Goal: Check status: Check status

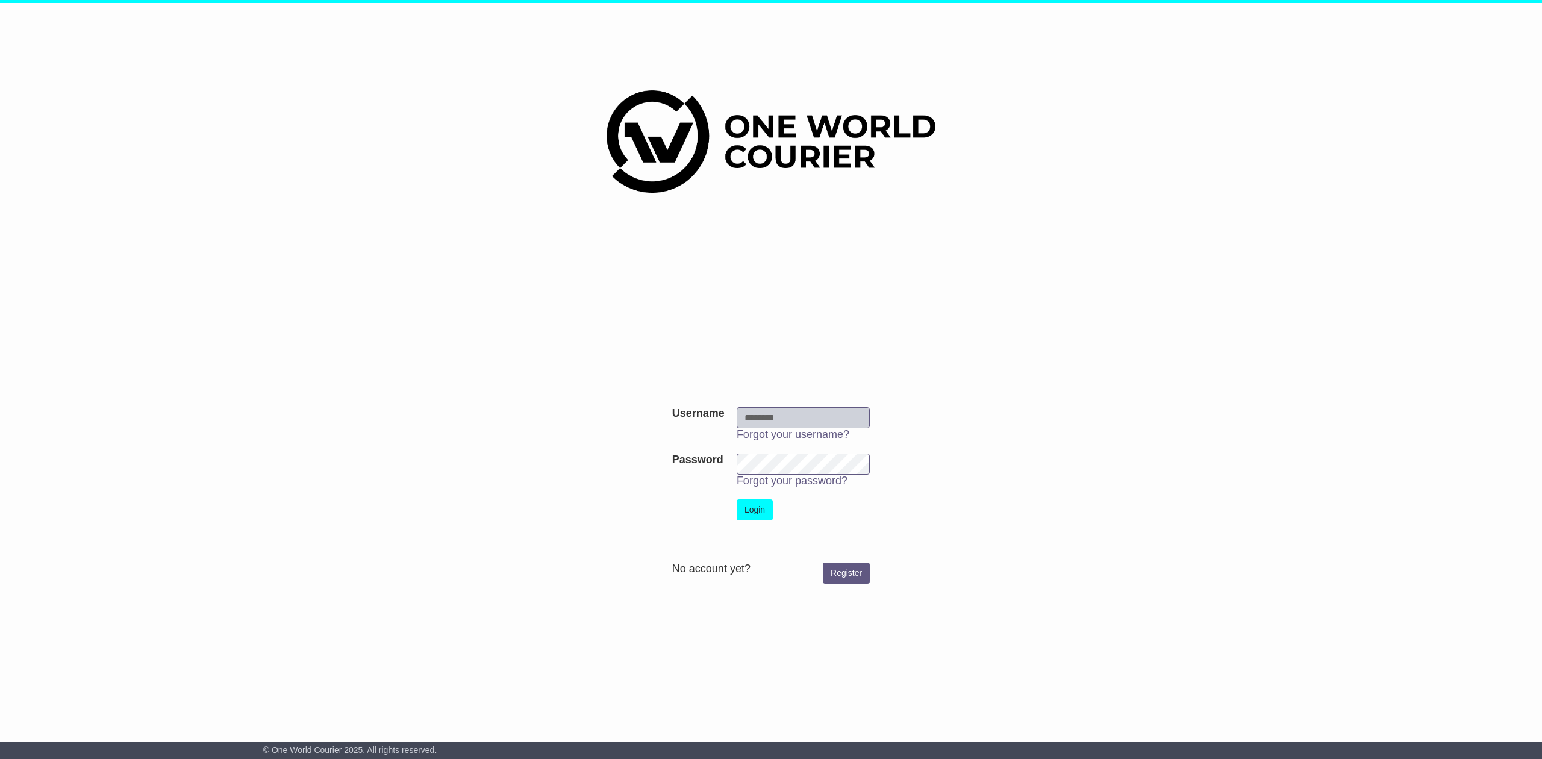
type input "**********"
click at [752, 502] on button "Login" at bounding box center [755, 509] width 36 height 21
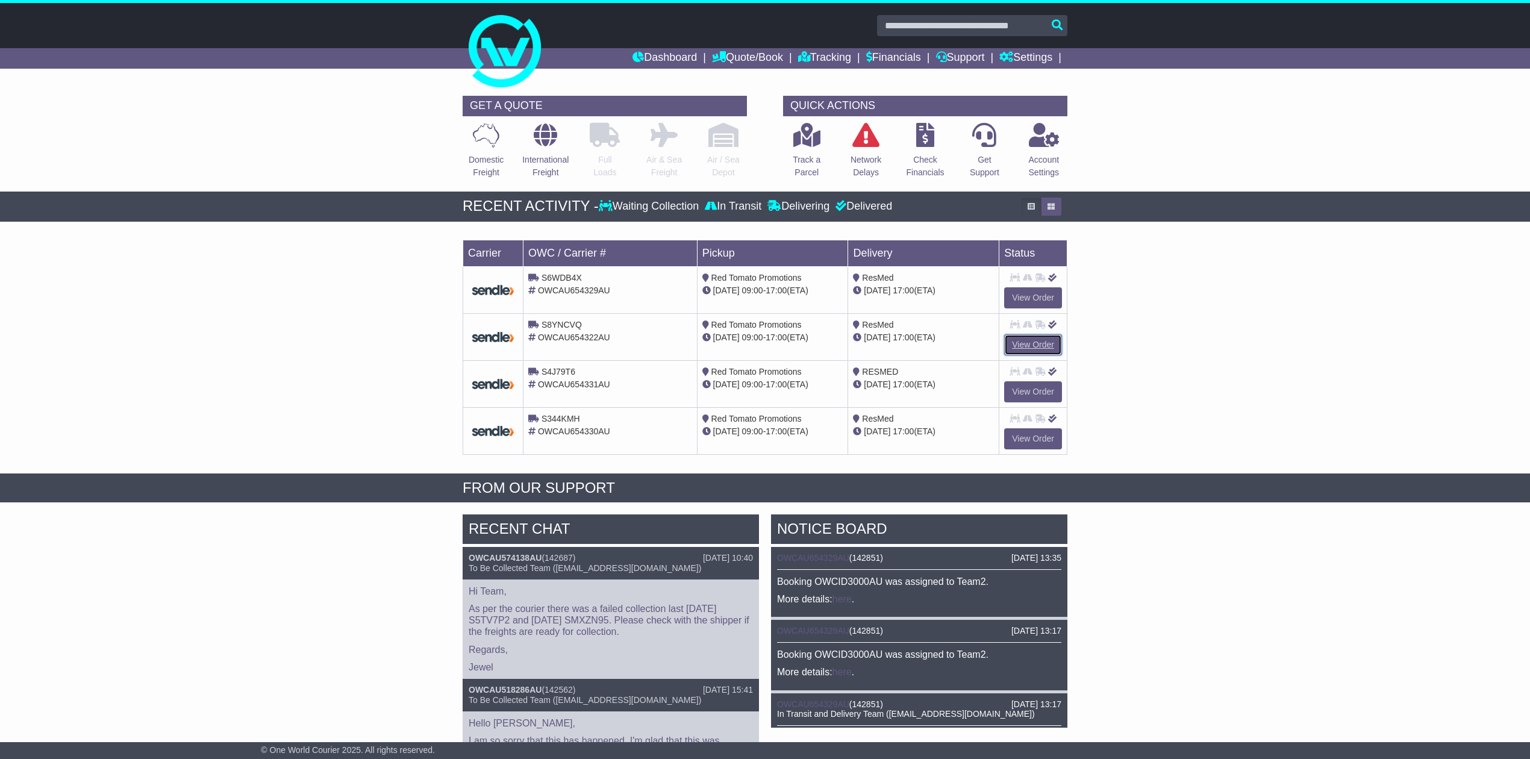
click at [1015, 346] on link "View Order" at bounding box center [1033, 344] width 58 height 21
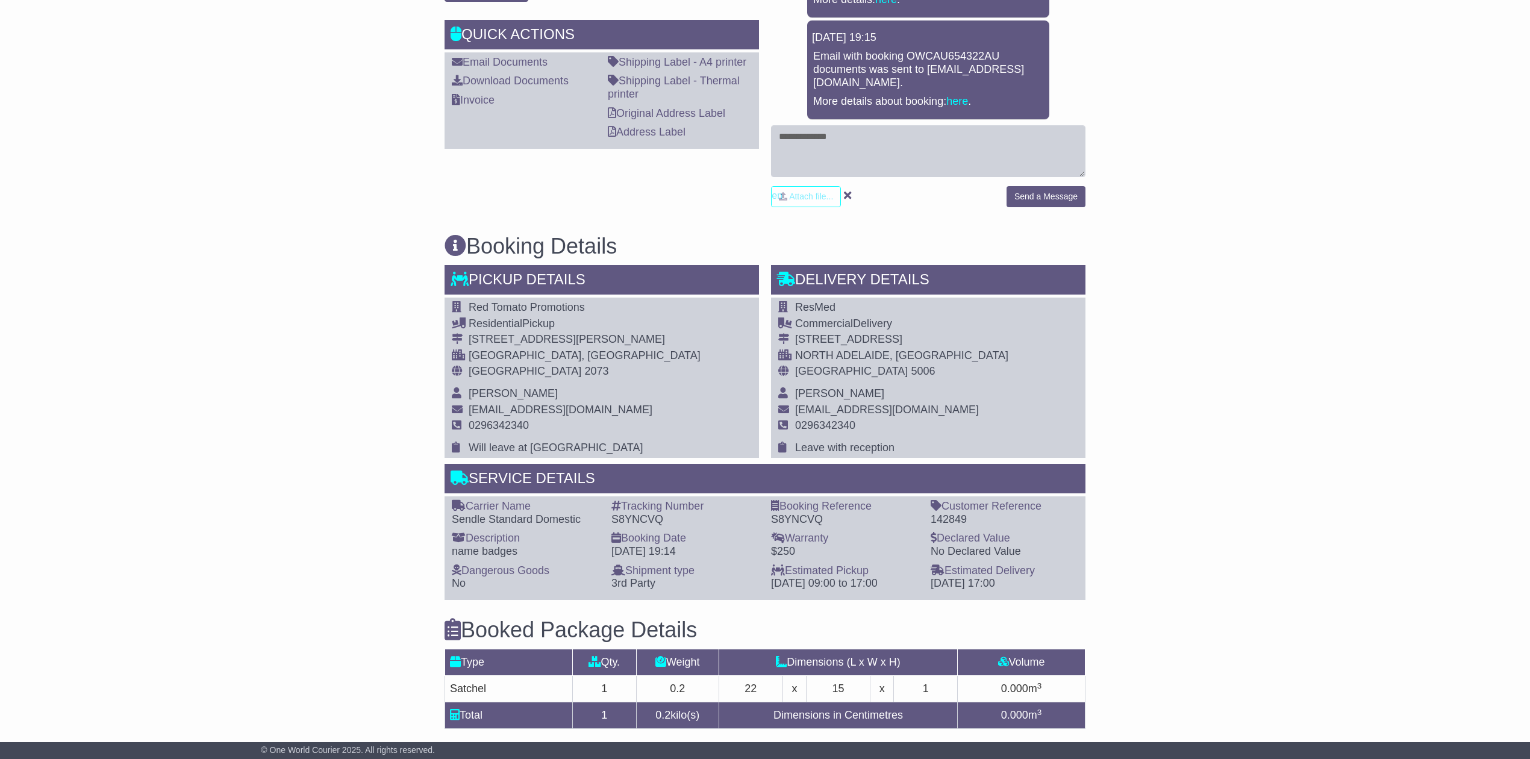
scroll to position [160, 0]
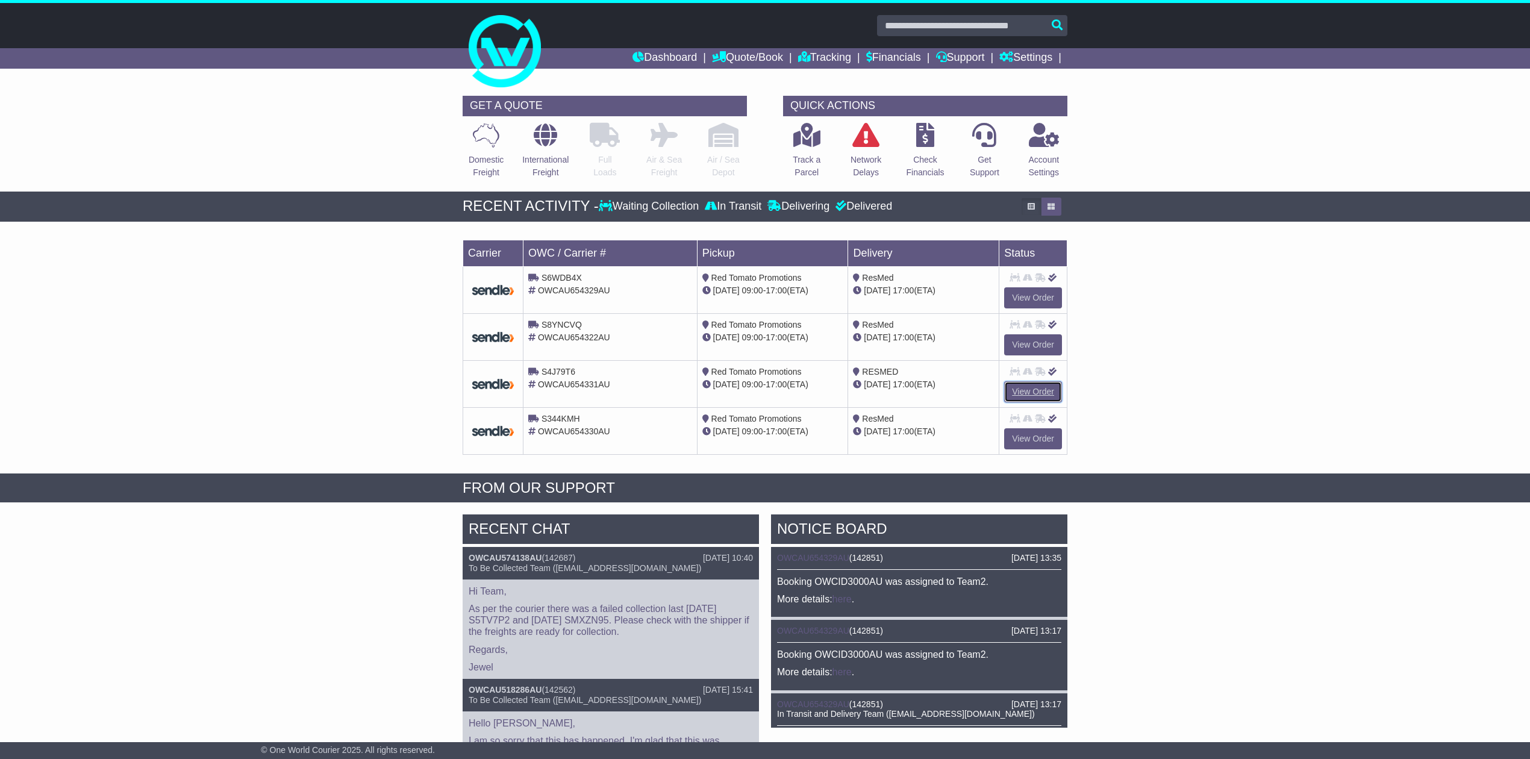
click at [1020, 390] on link "View Order" at bounding box center [1033, 391] width 58 height 21
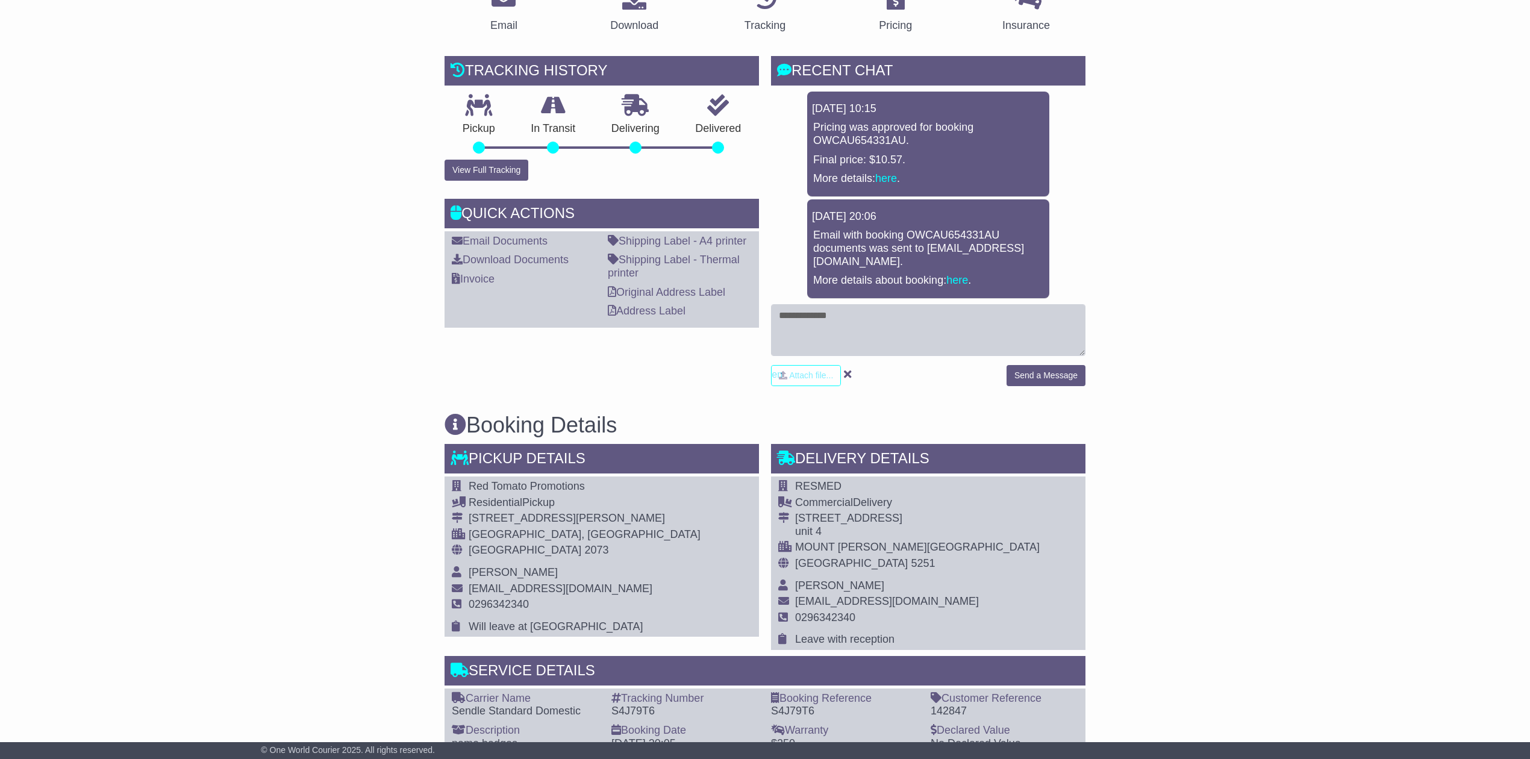
scroll to position [321, 0]
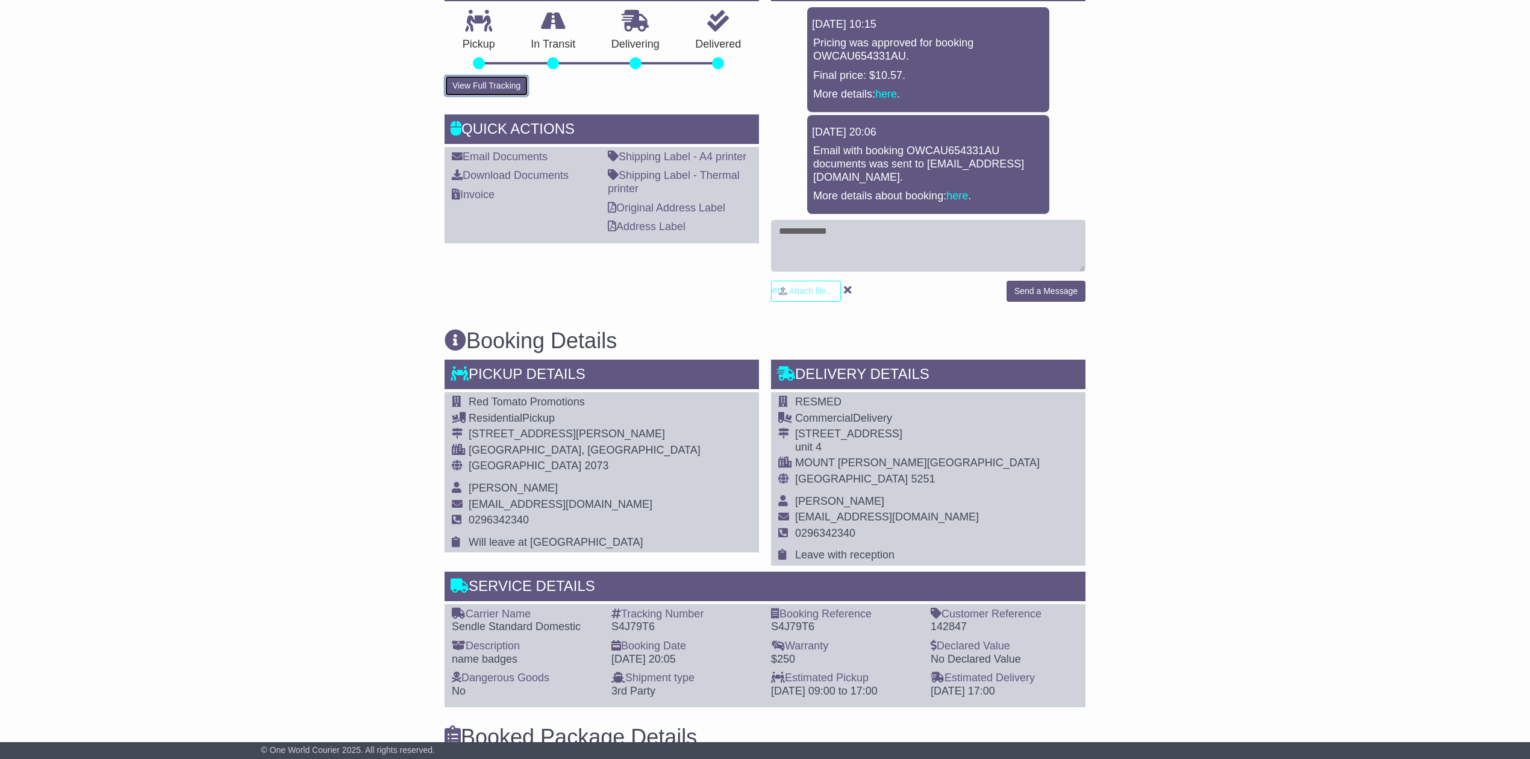
click at [505, 82] on button "View Full Tracking" at bounding box center [486, 85] width 84 height 21
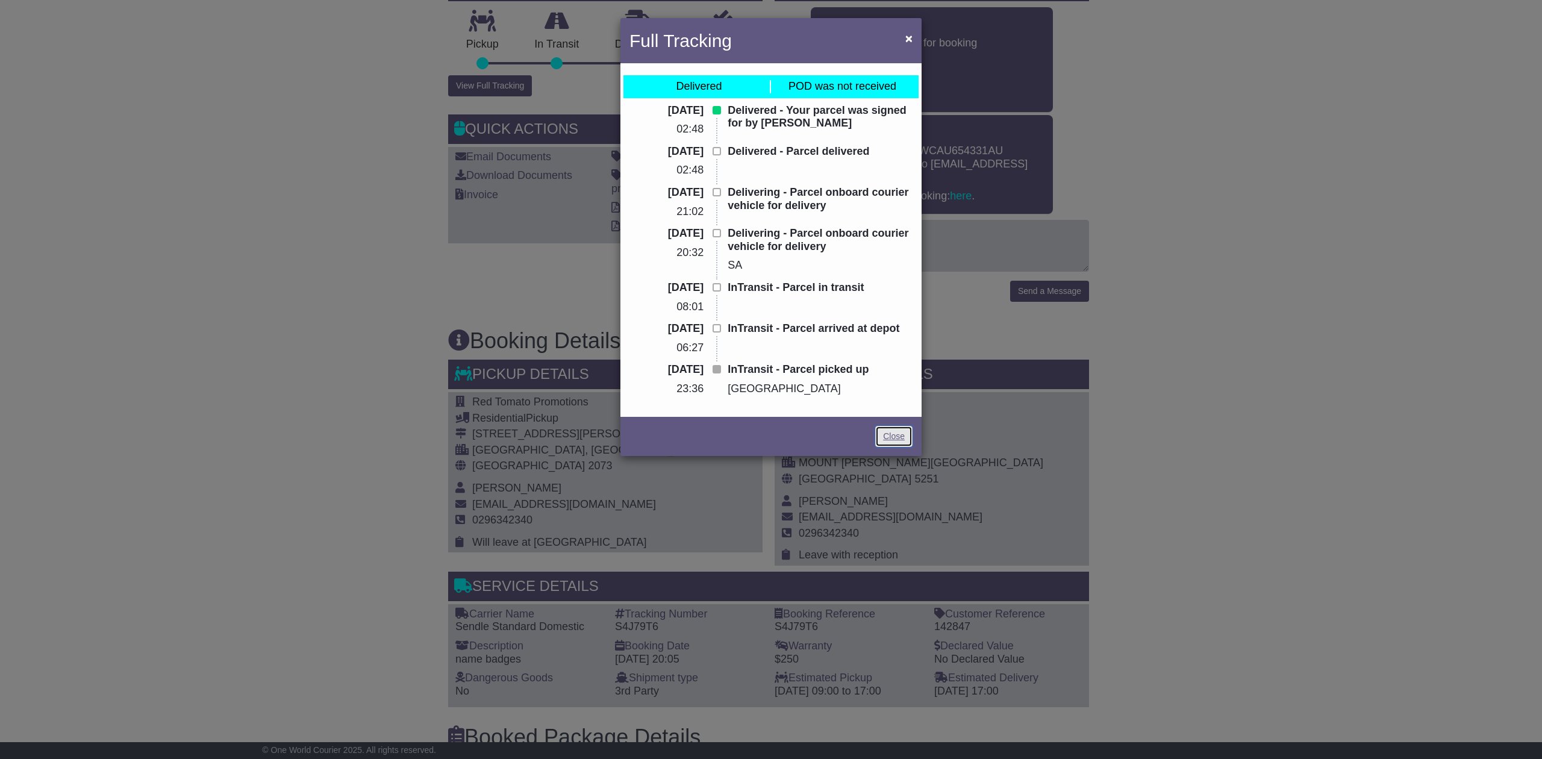
click at [891, 434] on link "Close" at bounding box center [893, 436] width 37 height 21
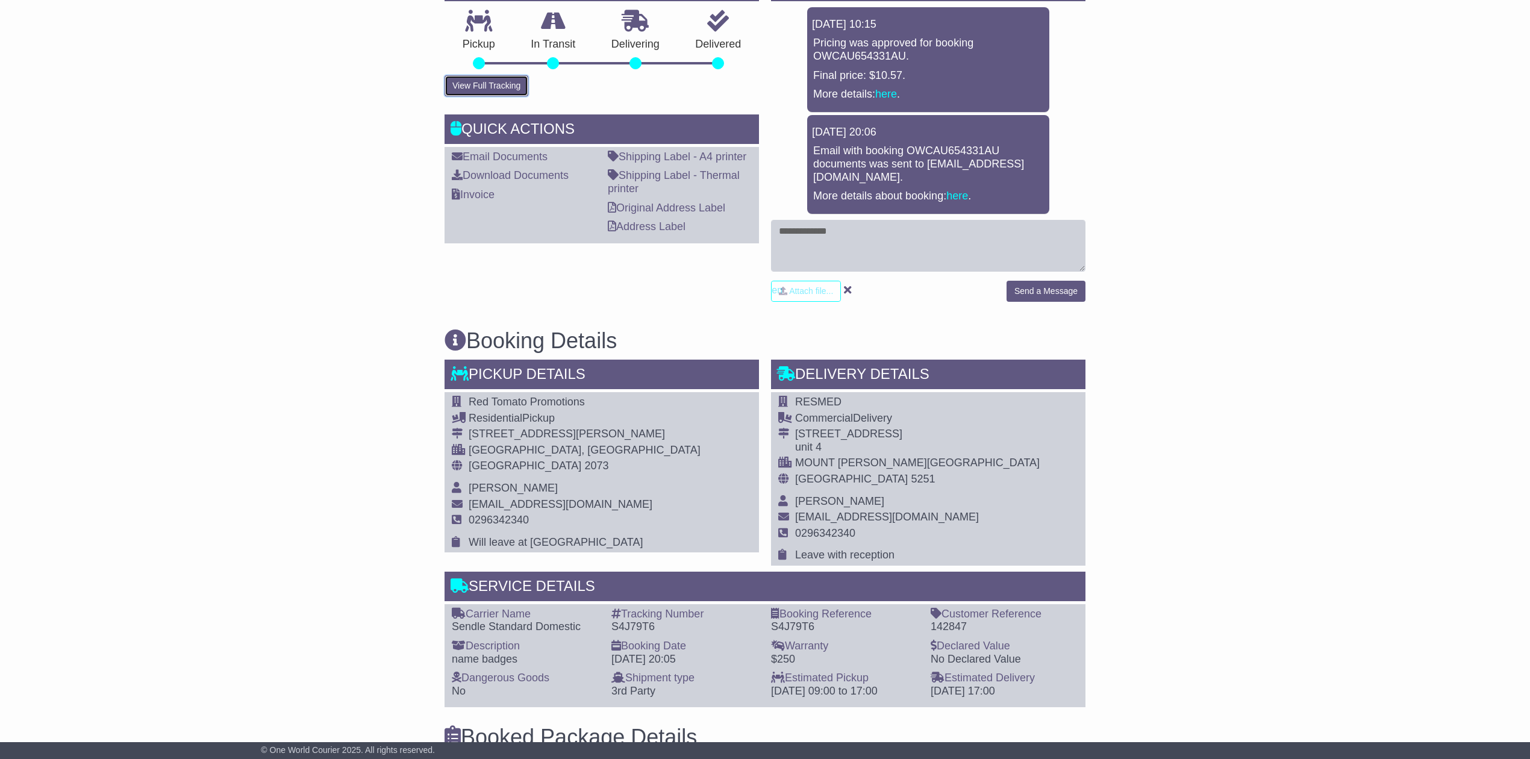
scroll to position [0, 0]
